Goal: Task Accomplishment & Management: Complete application form

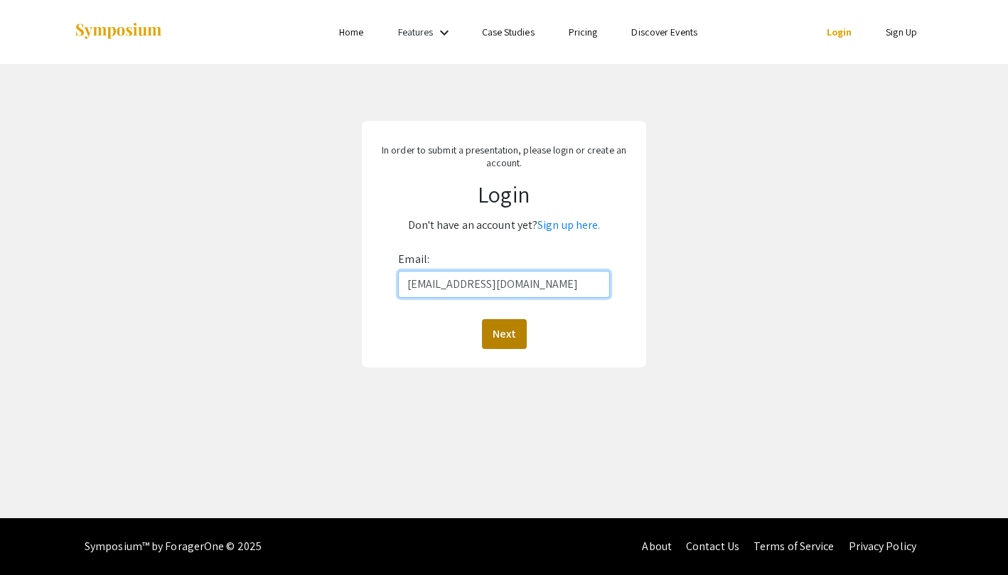
type input "[EMAIL_ADDRESS][DOMAIN_NAME]"
click at [500, 324] on button "Next" at bounding box center [504, 334] width 45 height 30
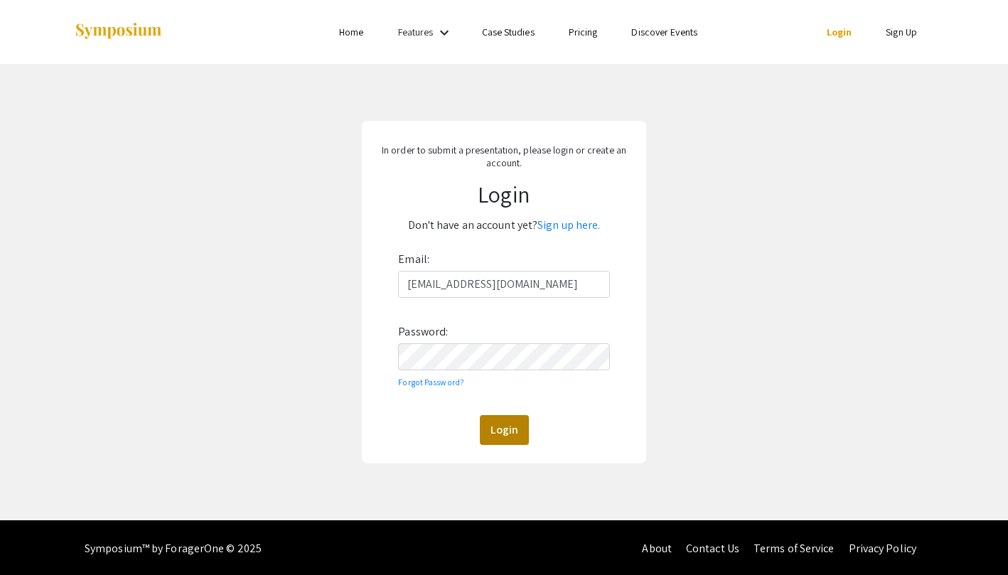
click at [512, 427] on button "Login" at bounding box center [504, 430] width 49 height 30
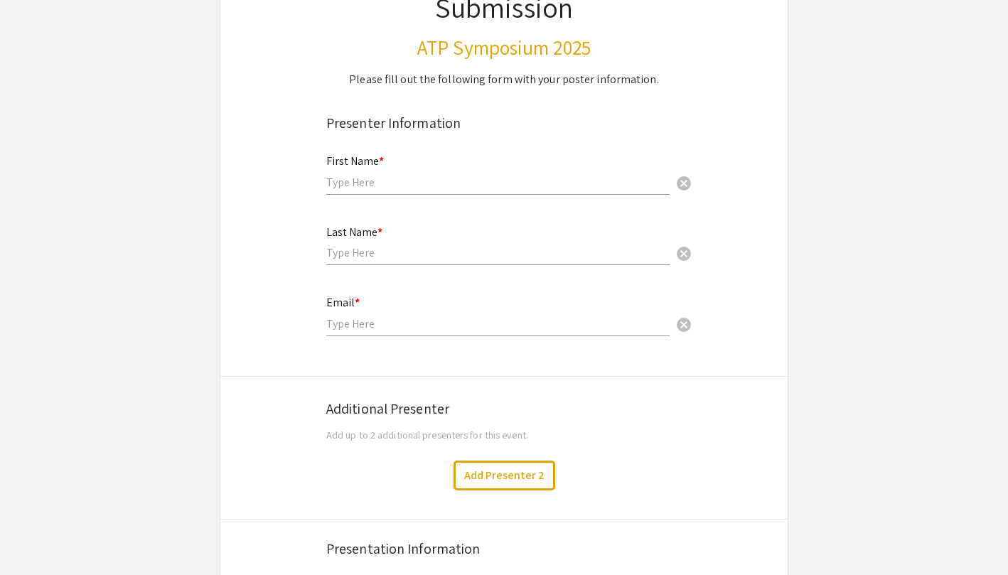
scroll to position [171, 0]
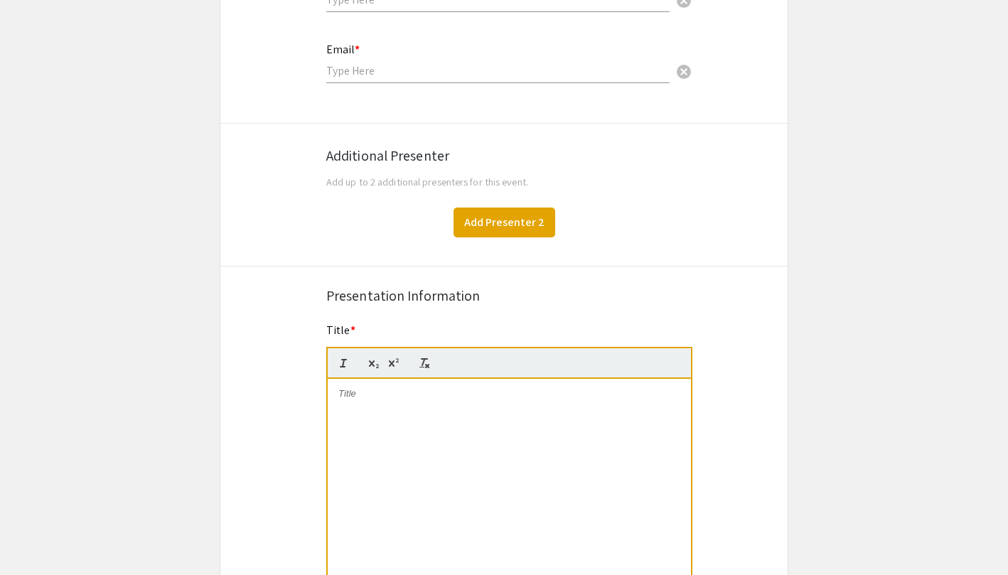
click at [496, 221] on button "Add Presenter 2" at bounding box center [504, 223] width 102 height 30
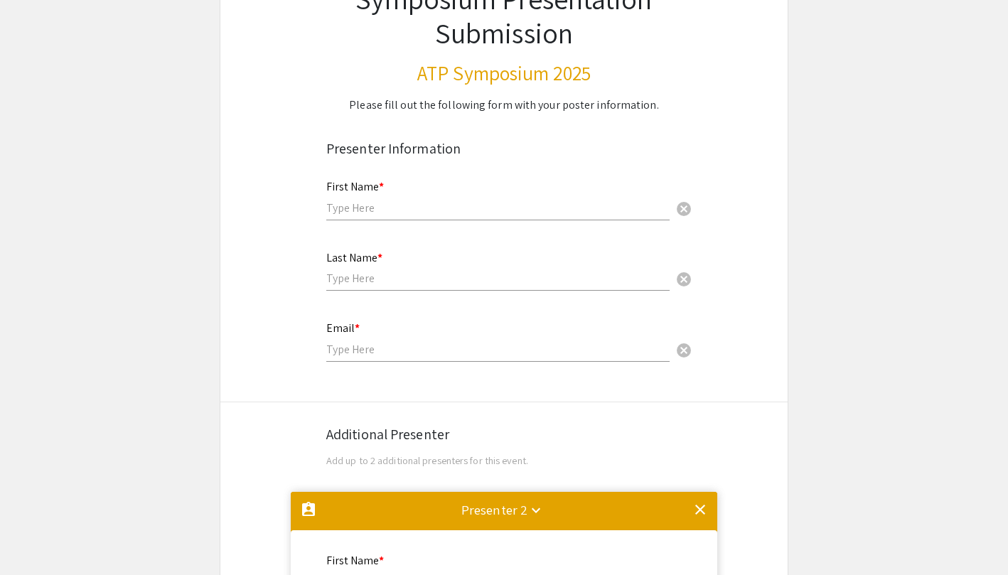
scroll to position [120, 0]
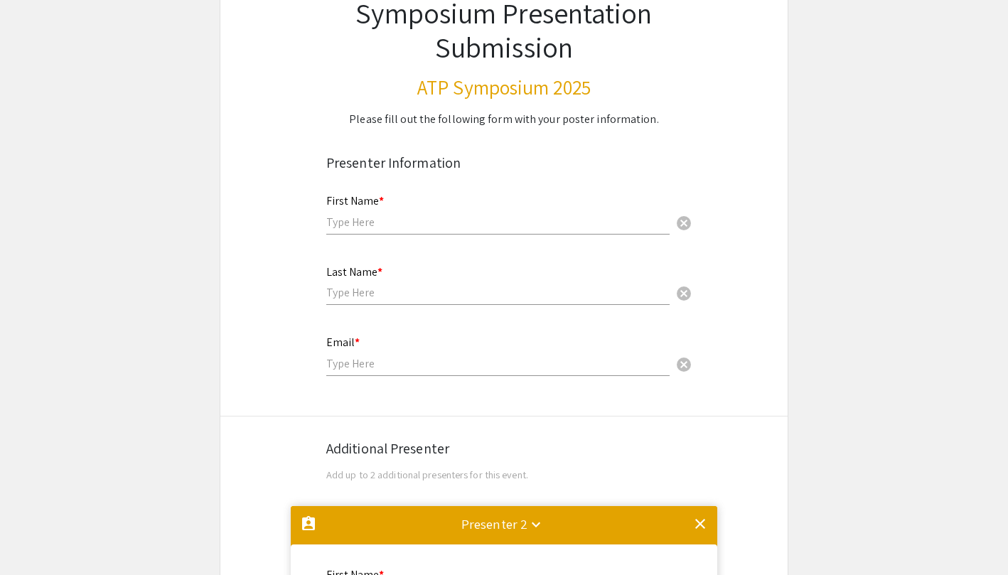
click at [496, 221] on input "text" at bounding box center [497, 222] width 343 height 15
click at [345, 219] on input "Isra" at bounding box center [497, 222] width 343 height 15
type input "Kyley"
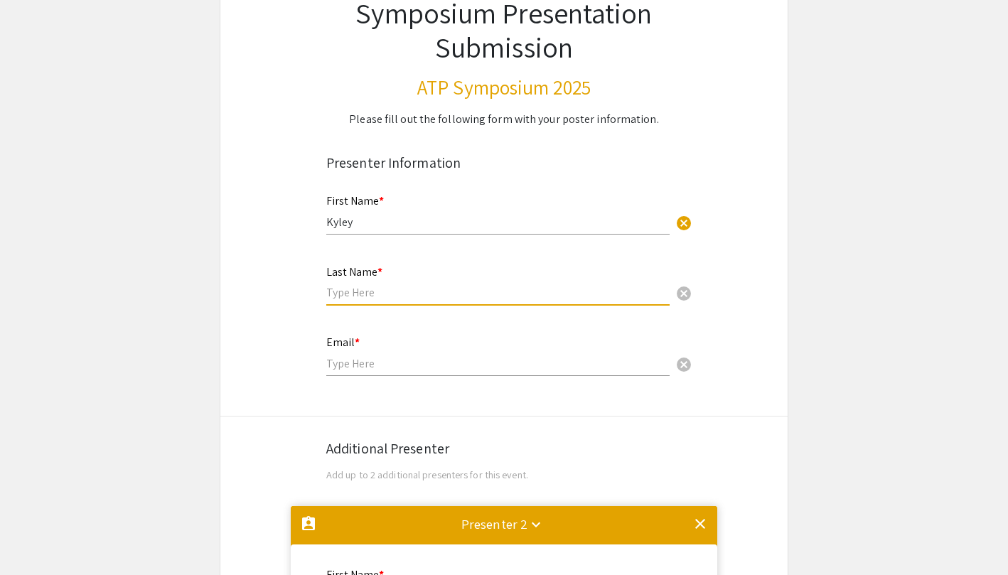
click at [365, 298] on input "text" at bounding box center [497, 292] width 343 height 15
type input "[PERSON_NAME]"
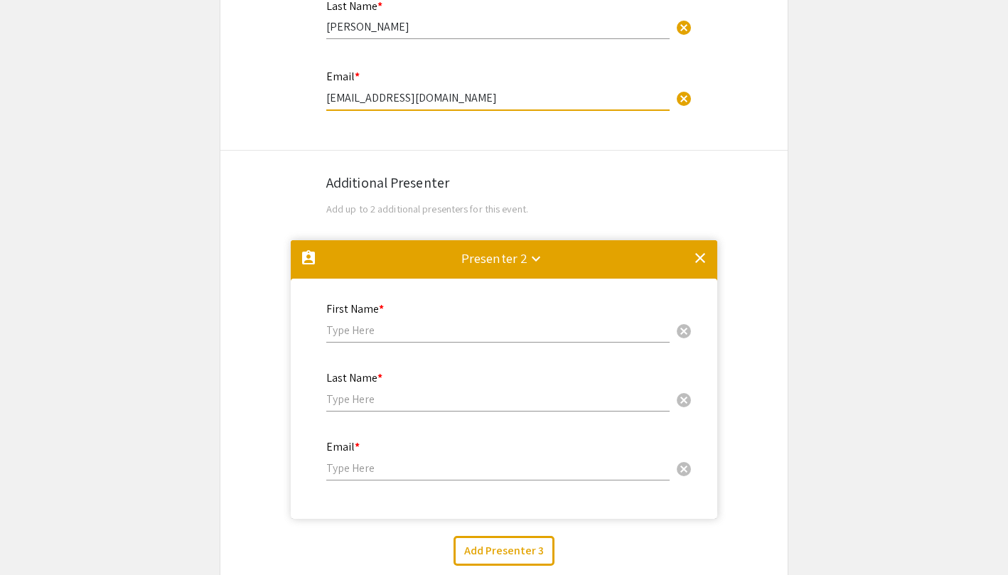
scroll to position [422, 0]
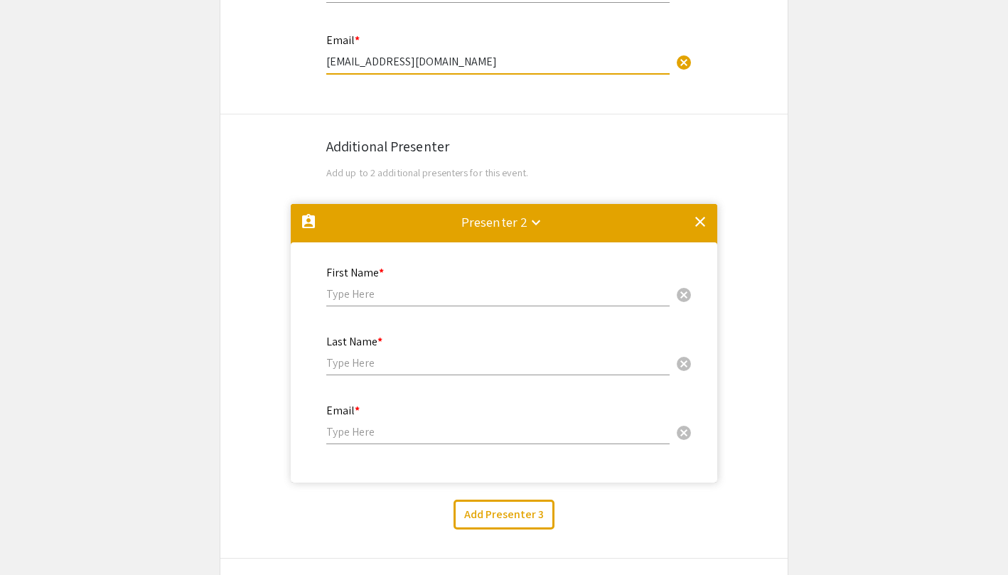
type input "[EMAIL_ADDRESS][DOMAIN_NAME]"
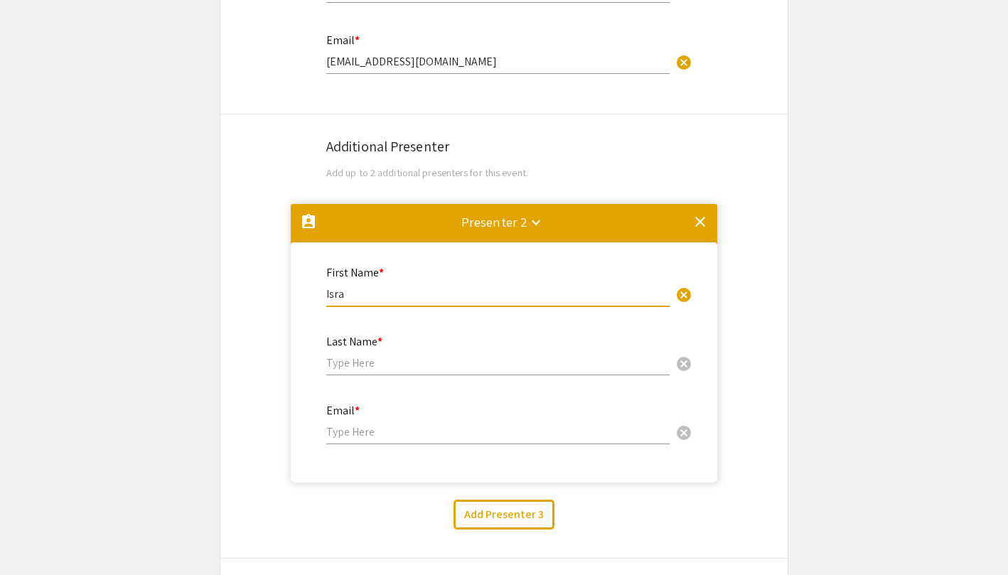
type input "Isra"
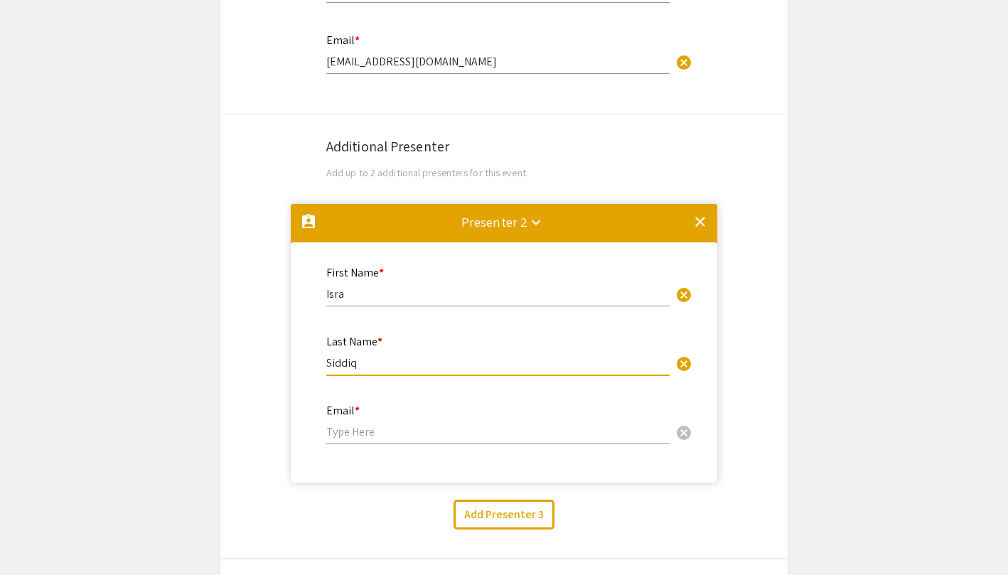
type input "Siddiq"
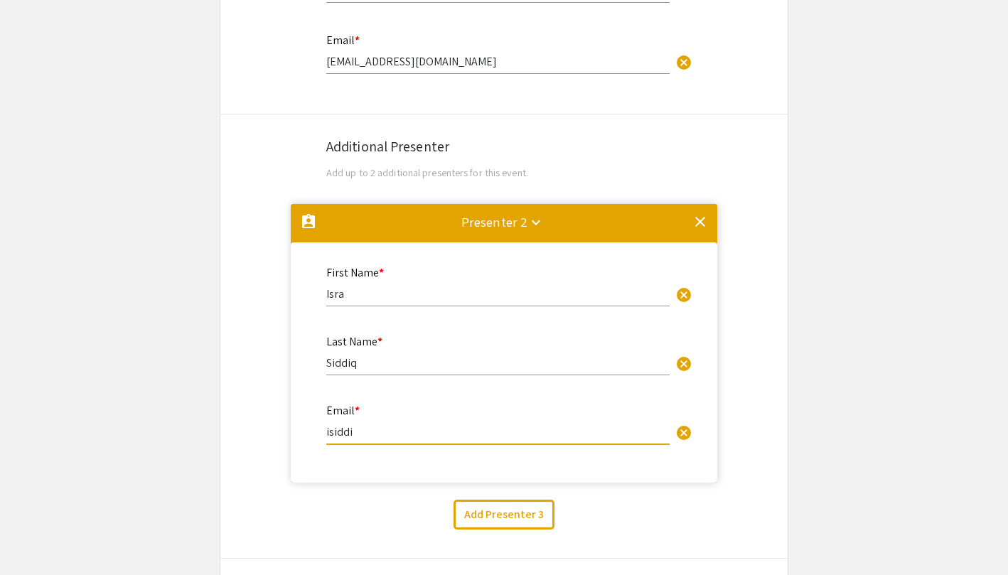
type input "isiddiq"
type input "[EMAIL_ADDRESS][DOMAIN_NAME]"
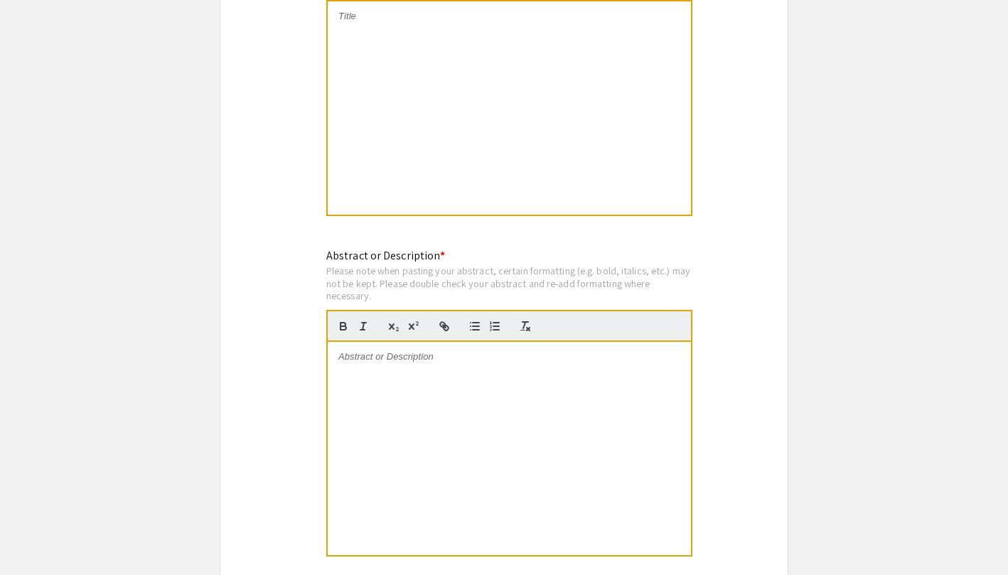
scroll to position [1097, 0]
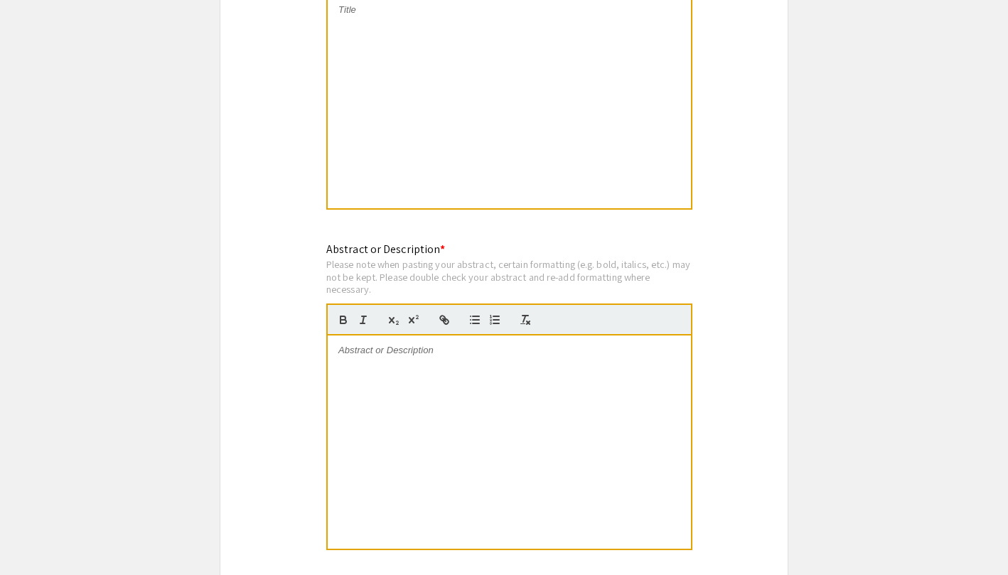
click at [409, 353] on p at bounding box center [509, 350] width 342 height 13
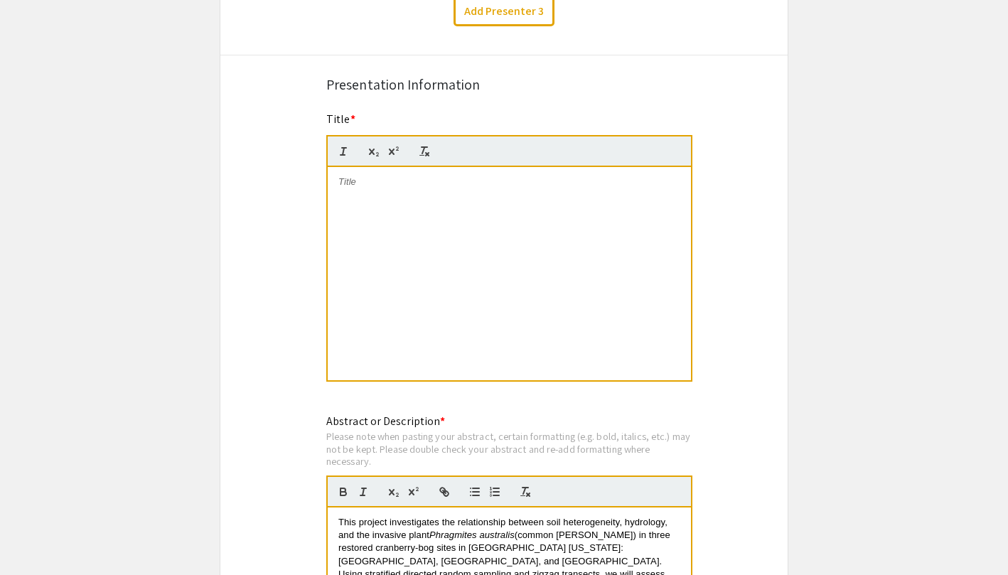
scroll to position [925, 0]
click at [403, 205] on div at bounding box center [509, 273] width 363 height 213
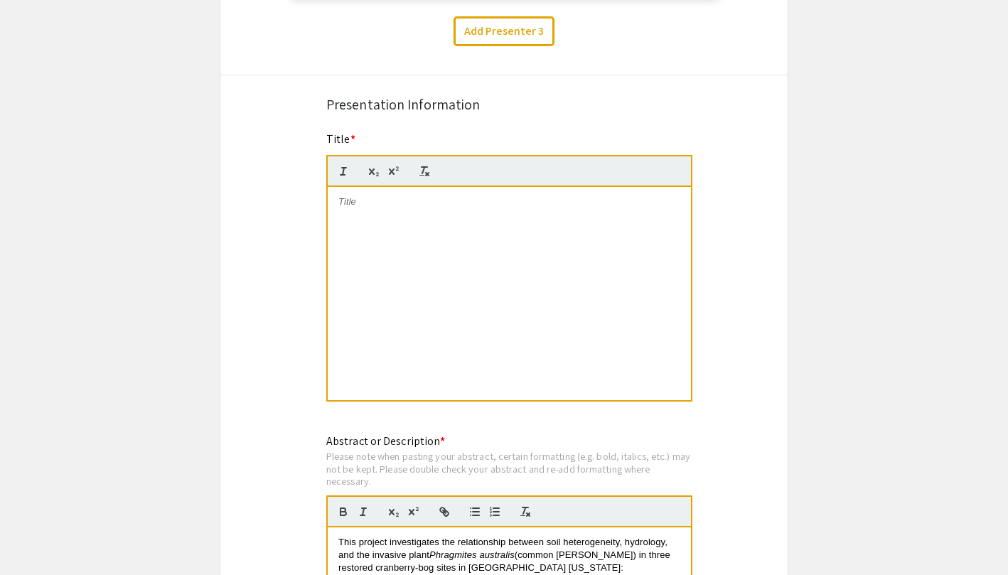
scroll to position [14, 0]
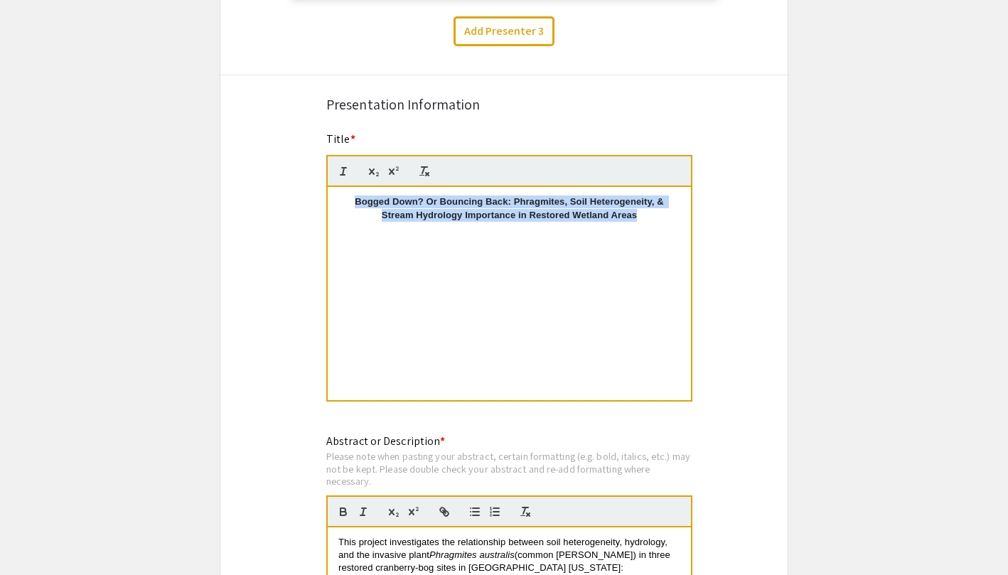
drag, startPoint x: 640, startPoint y: 220, endPoint x: 345, endPoint y: 197, distance: 295.2
click at [345, 197] on div "Bogged Down? Or Bouncing Back: Phragmites, Soil Heterogeneity, & Stream Hydrolo…" at bounding box center [509, 293] width 363 height 213
click at [407, 338] on div "Bogged Down? Or Bouncing Back: Phragmites, Soil Heterogeneity, & Stream Hydrolo…" at bounding box center [509, 293] width 363 height 213
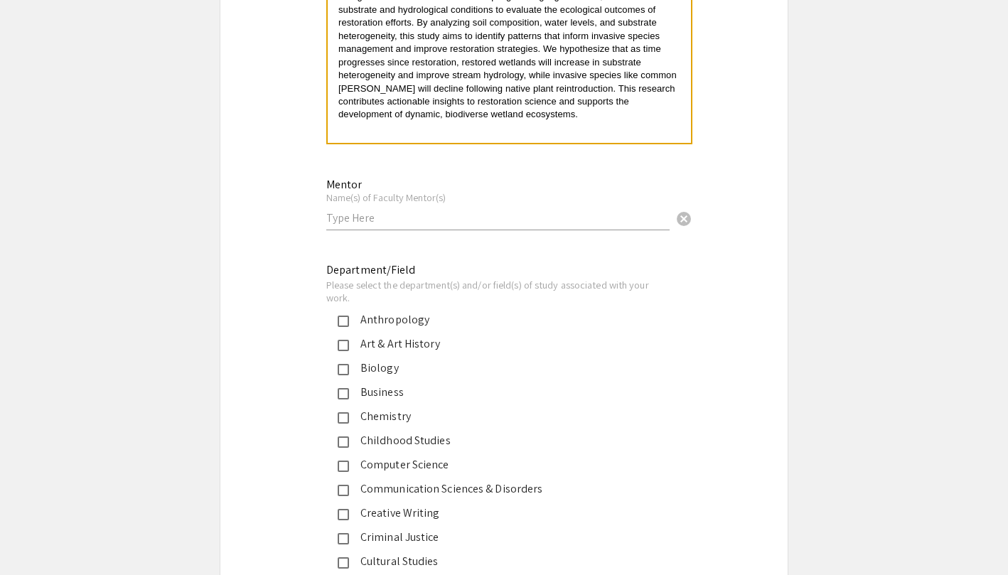
scroll to position [1507, 0]
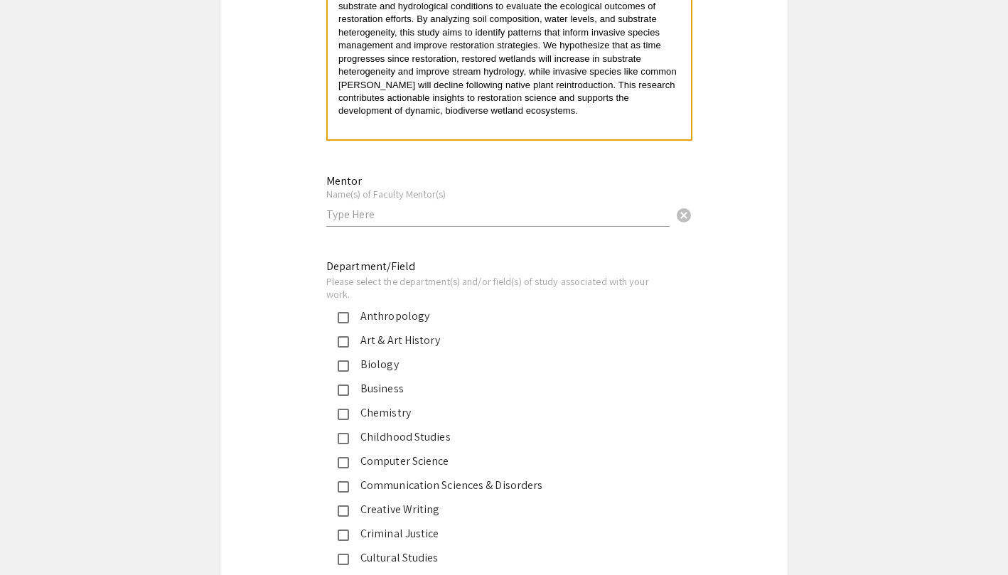
click at [417, 219] on input "text" at bounding box center [497, 214] width 343 height 15
paste input "Surasinghe, Thilina"
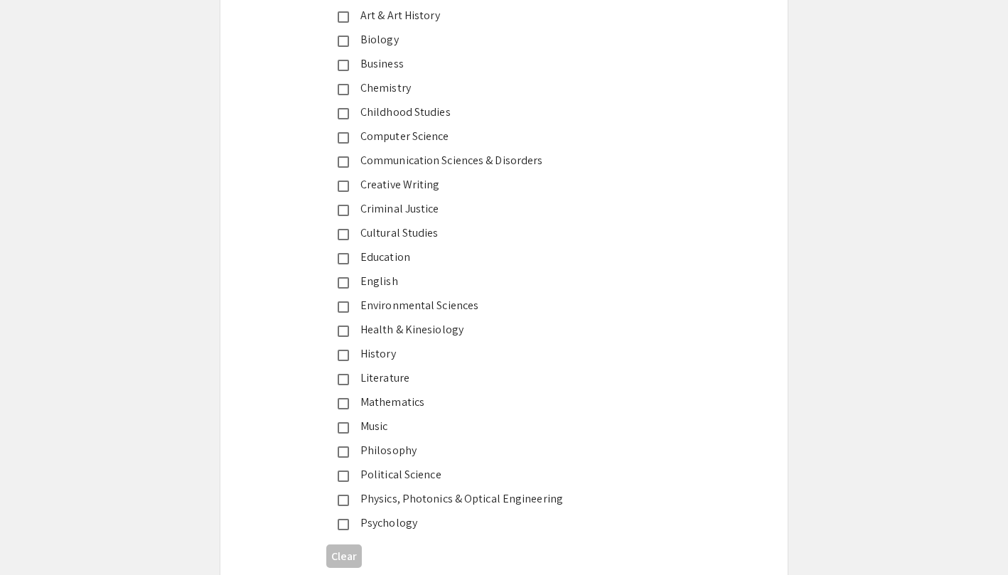
scroll to position [1804, 0]
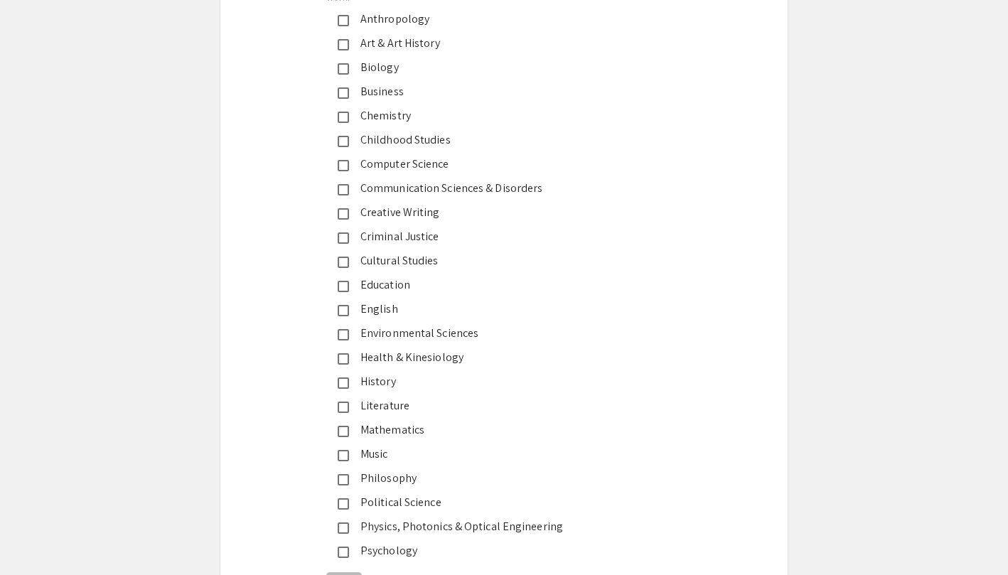
type input "Surasinghe, Thilina"
click at [344, 67] on mat-pseudo-checkbox at bounding box center [343, 68] width 11 height 11
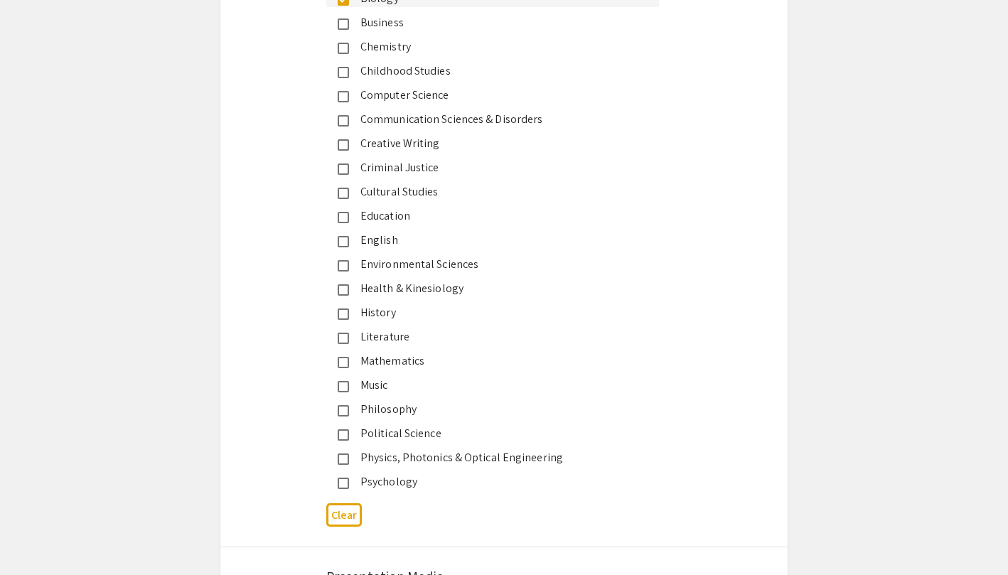
scroll to position [1874, 0]
click at [348, 263] on mat-pseudo-checkbox at bounding box center [343, 264] width 11 height 11
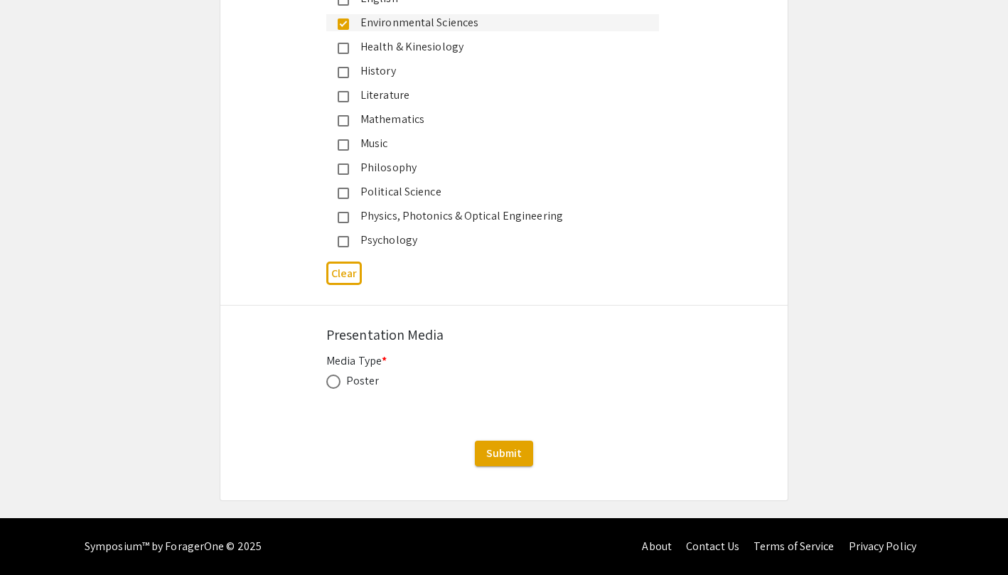
scroll to position [2116, 0]
click at [335, 380] on span at bounding box center [333, 382] width 14 height 14
click at [335, 380] on input "radio" at bounding box center [333, 382] width 14 height 14
radio input "true"
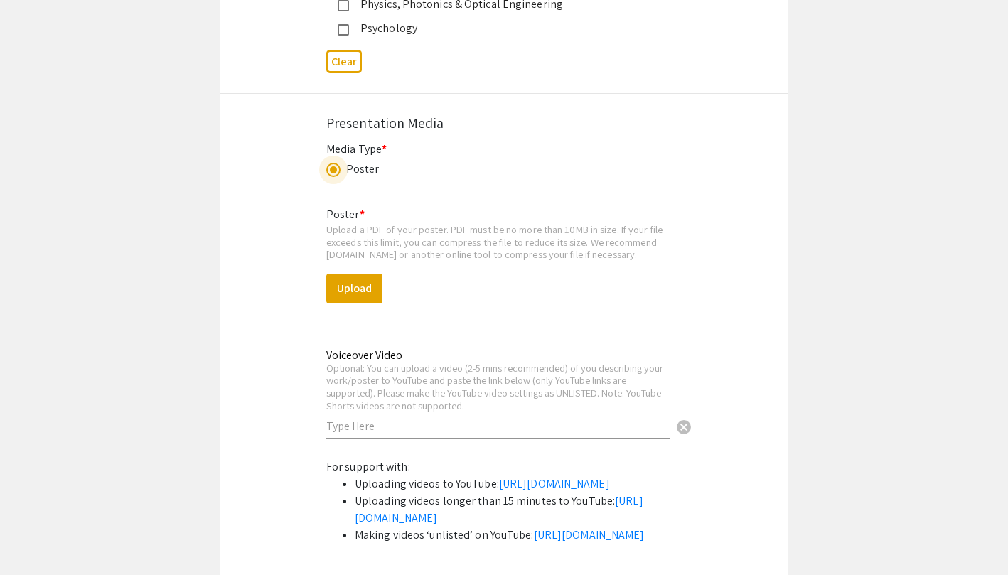
scroll to position [2338, 0]
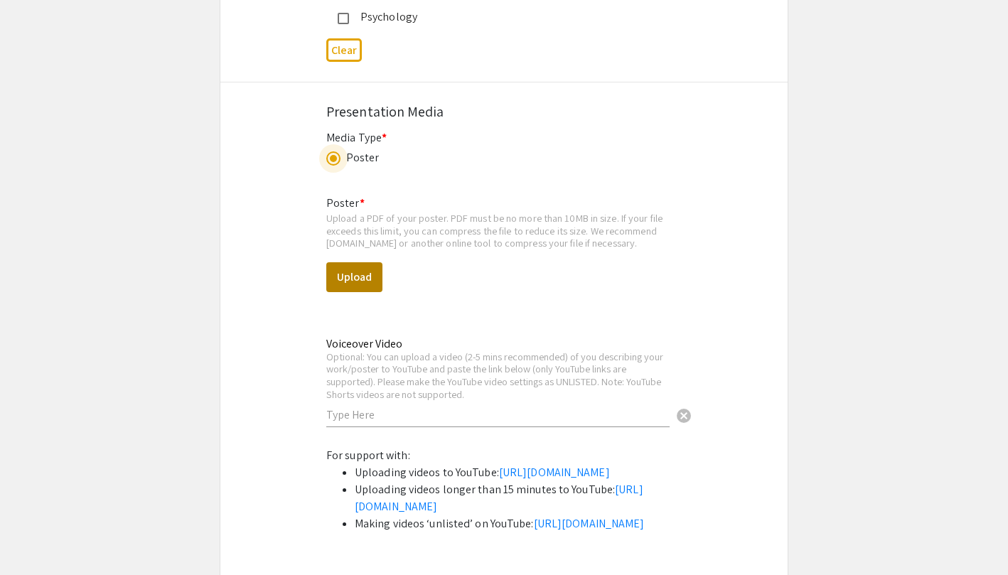
click at [355, 272] on button "Upload" at bounding box center [354, 277] width 56 height 30
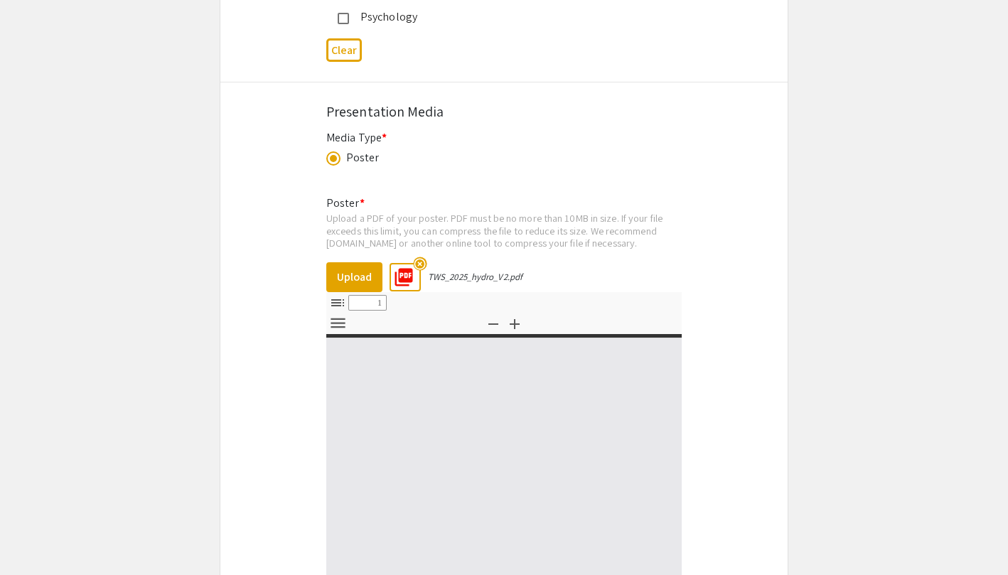
select select "custom"
type input "0"
select select "custom"
type input "1"
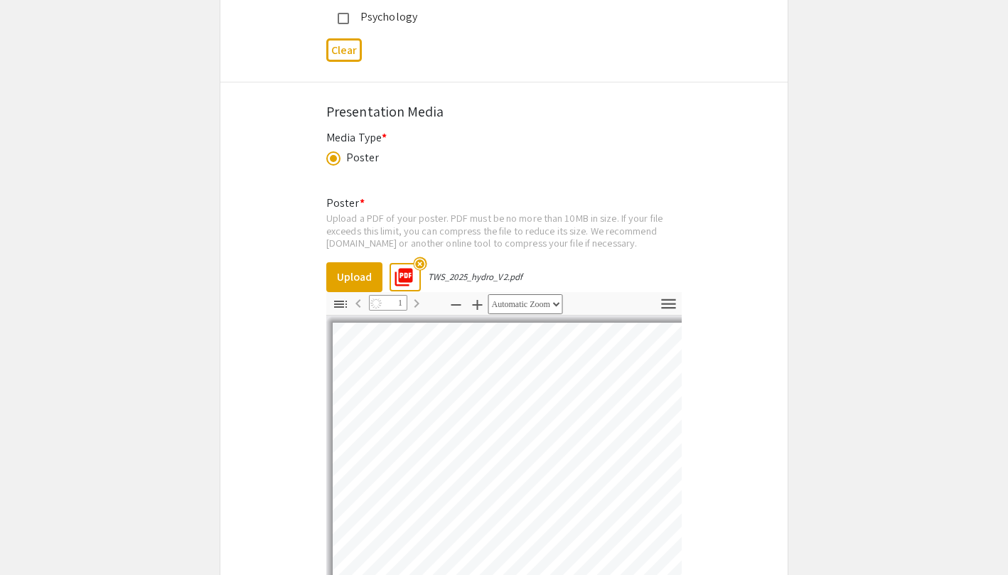
select select "auto"
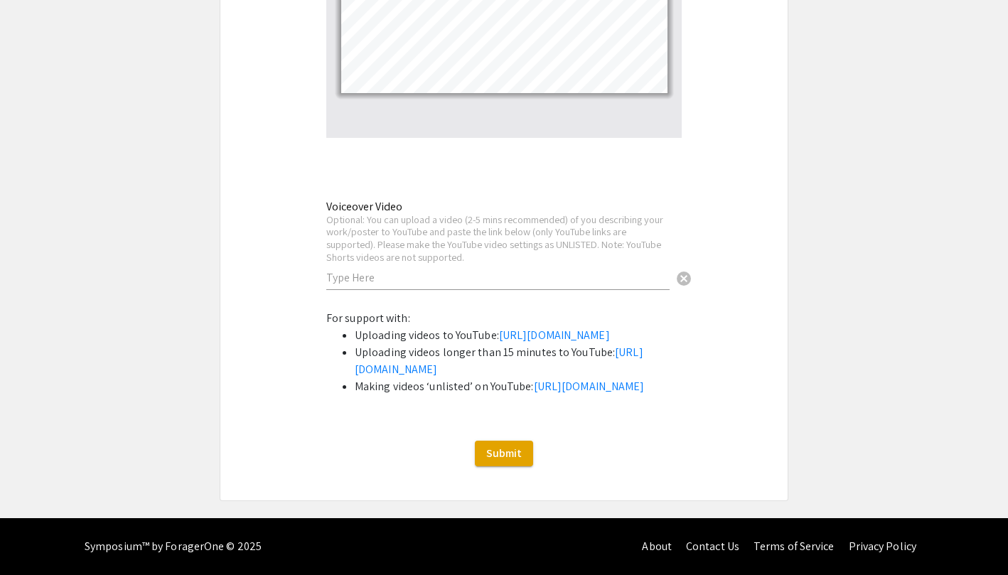
scroll to position [2931, 0]
click at [515, 451] on span "Submit" at bounding box center [504, 453] width 36 height 15
